Goal: Task Accomplishment & Management: Manage account settings

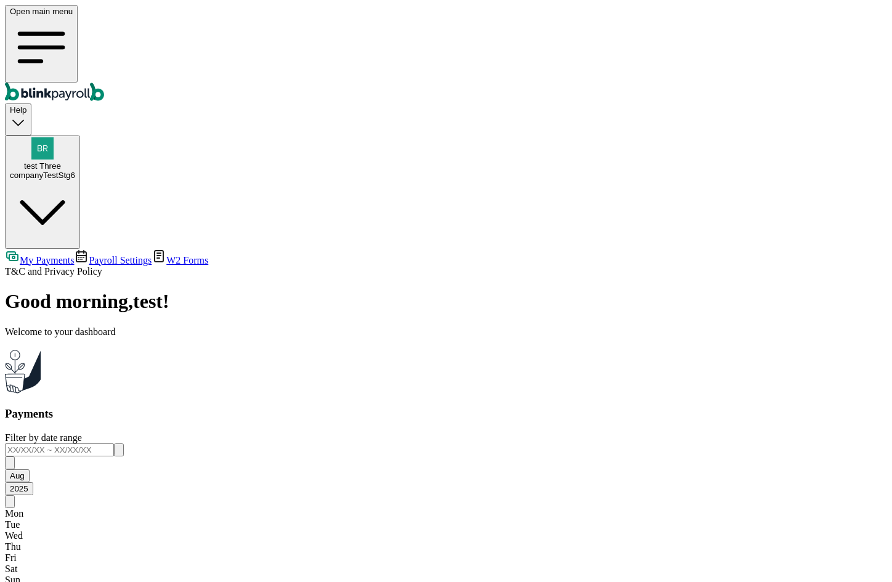
click at [80, 136] on button "test Three companyTestStg6" at bounding box center [42, 192] width 75 height 113
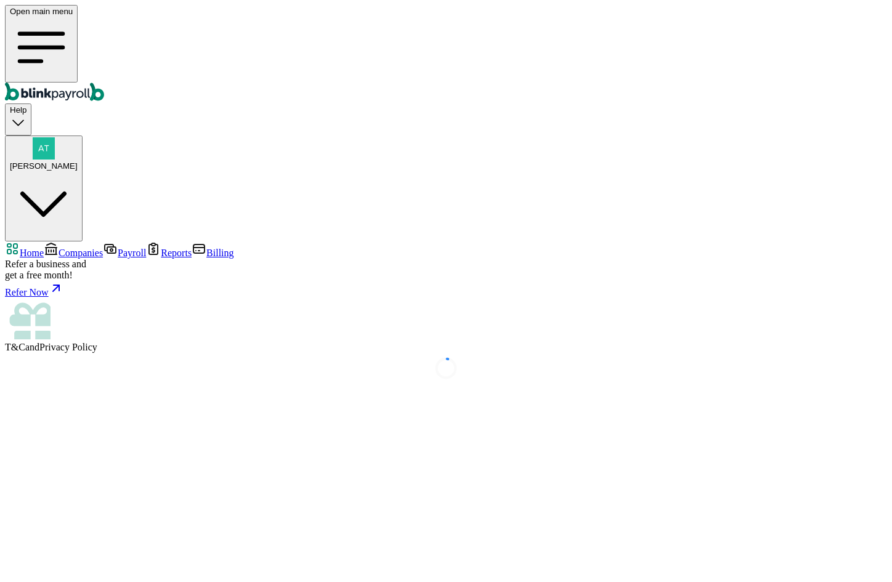
click at [88, 248] on span "Companies" at bounding box center [81, 253] width 44 height 10
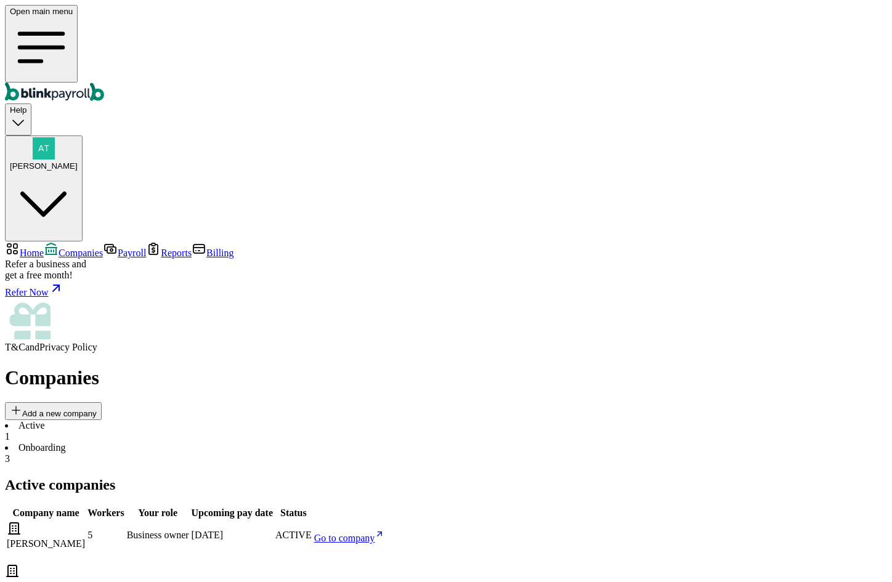
click at [385, 533] on link "Go to company" at bounding box center [349, 538] width 71 height 10
drag, startPoint x: 550, startPoint y: 227, endPoint x: 592, endPoint y: 227, distance: 41.3
click at [274, 521] on td "1 Aug" at bounding box center [232, 536] width 83 height 30
click at [78, 161] on span "[PERSON_NAME]" at bounding box center [44, 165] width 68 height 9
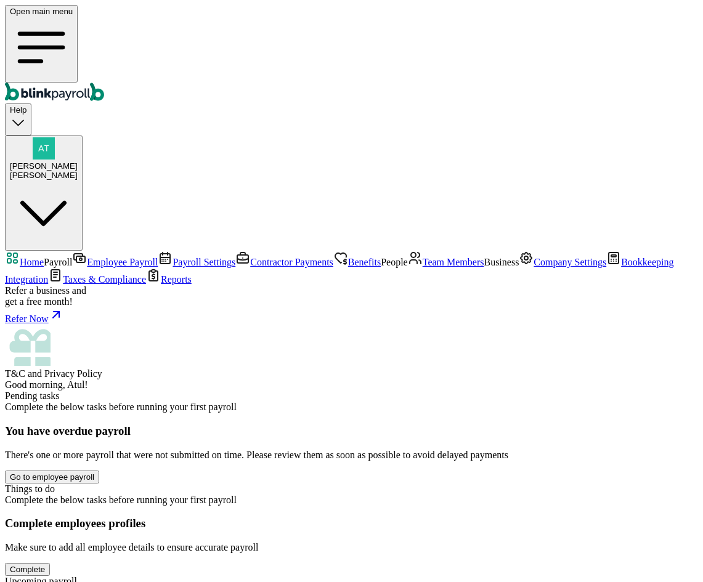
scroll to position [411, 0]
click at [89, 257] on span "Employee Payroll" at bounding box center [122, 262] width 71 height 10
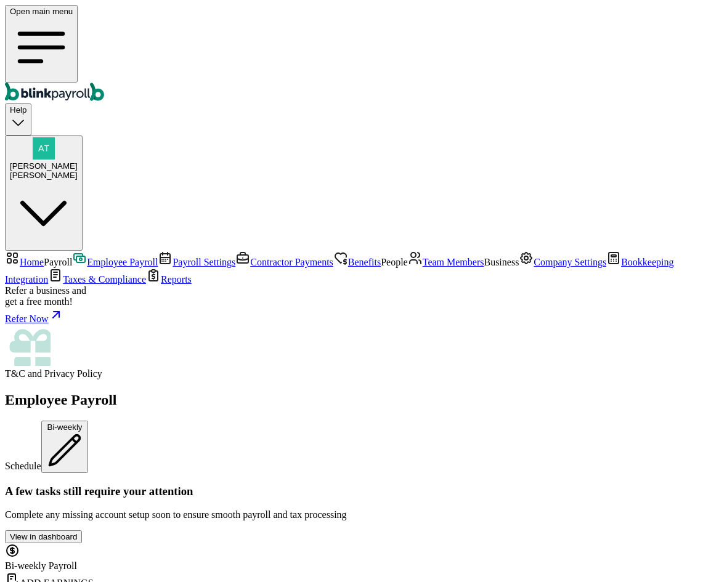
scroll to position [103, 0]
